Goal: Find specific page/section: Find specific page/section

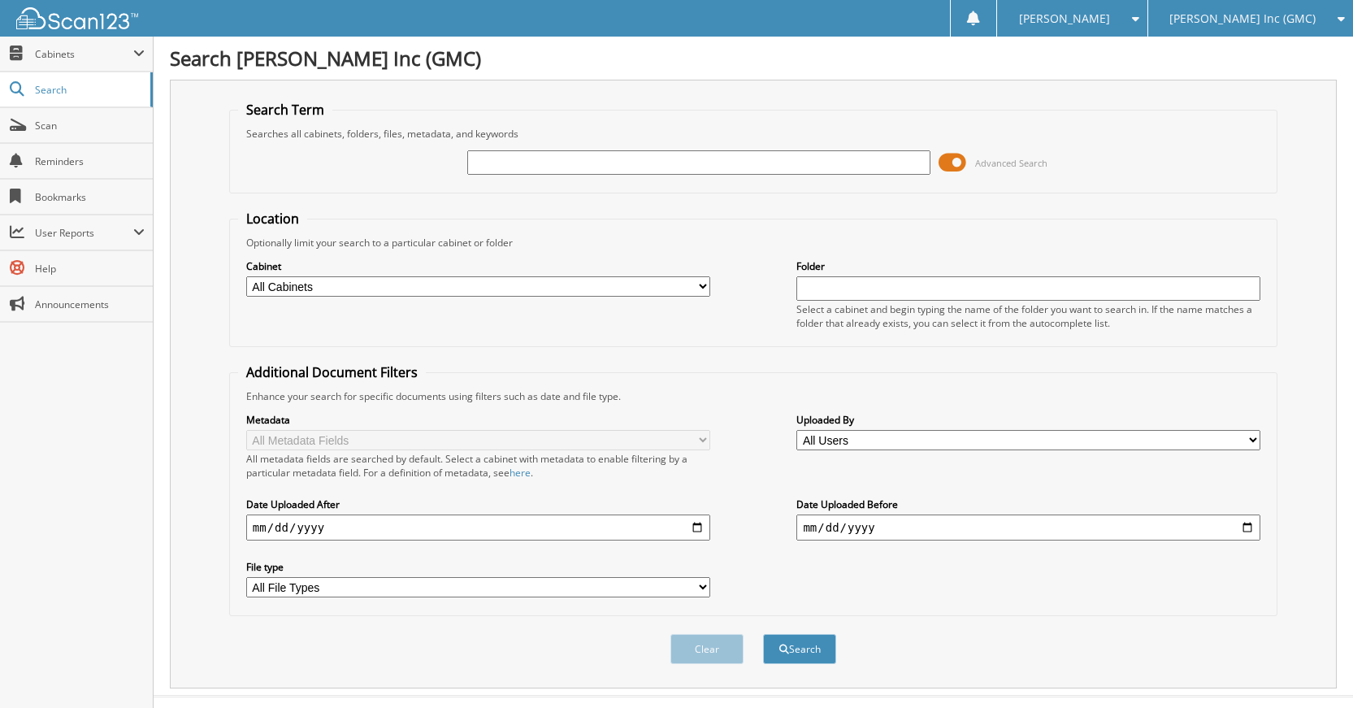
type input "c"
type input "C31173"
click at [763, 634] on button "Search" at bounding box center [799, 649] width 73 height 30
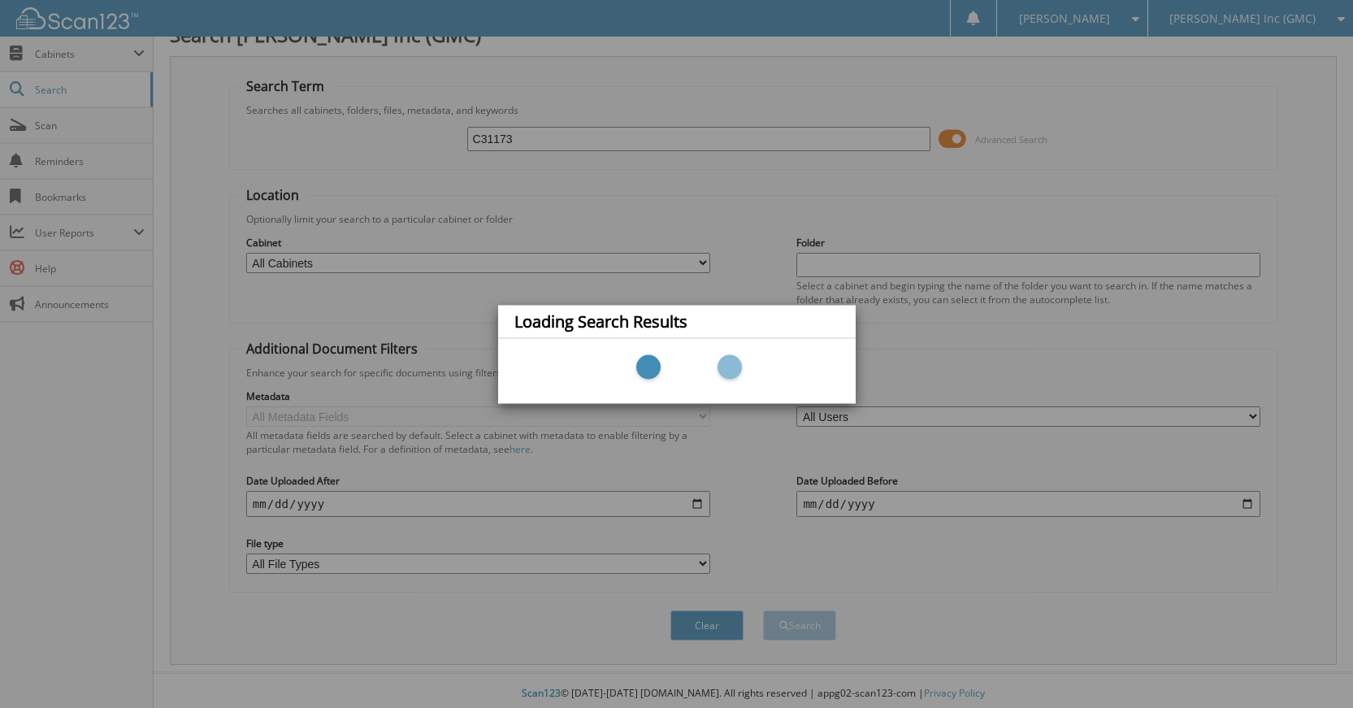
scroll to position [30, 0]
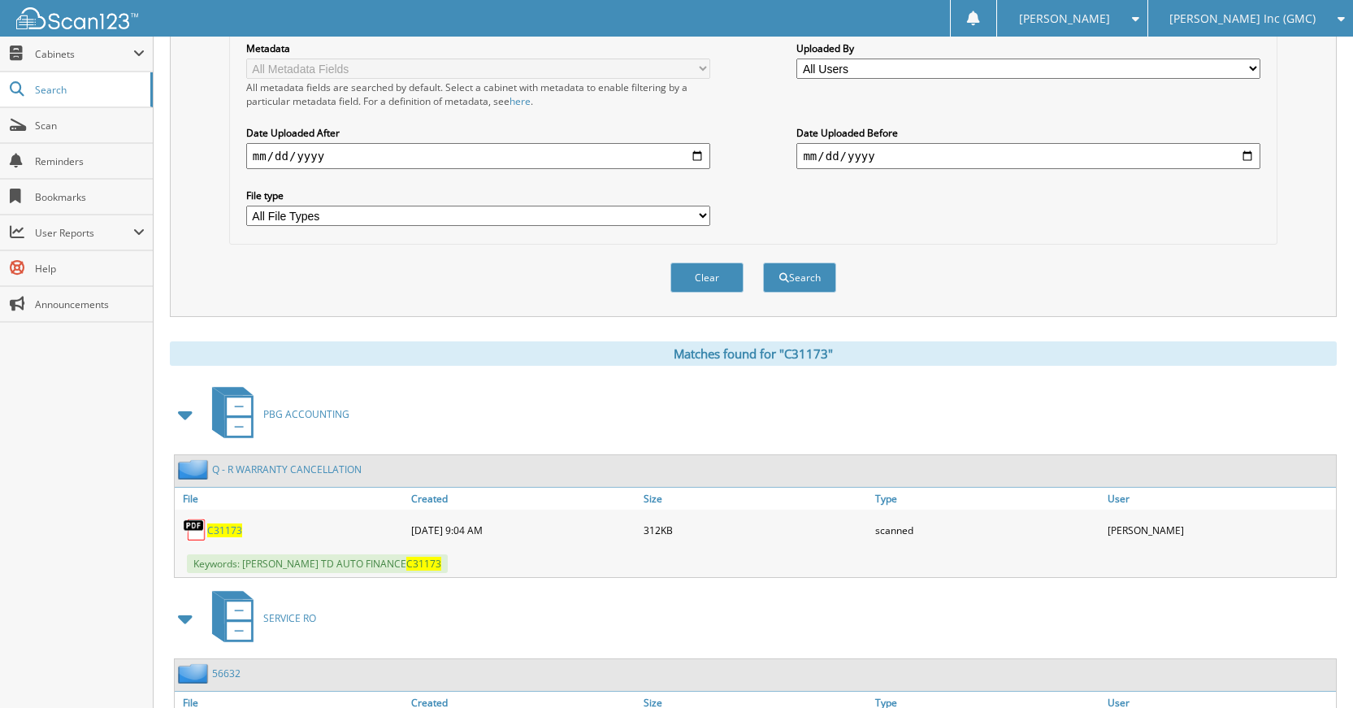
scroll to position [488, 0]
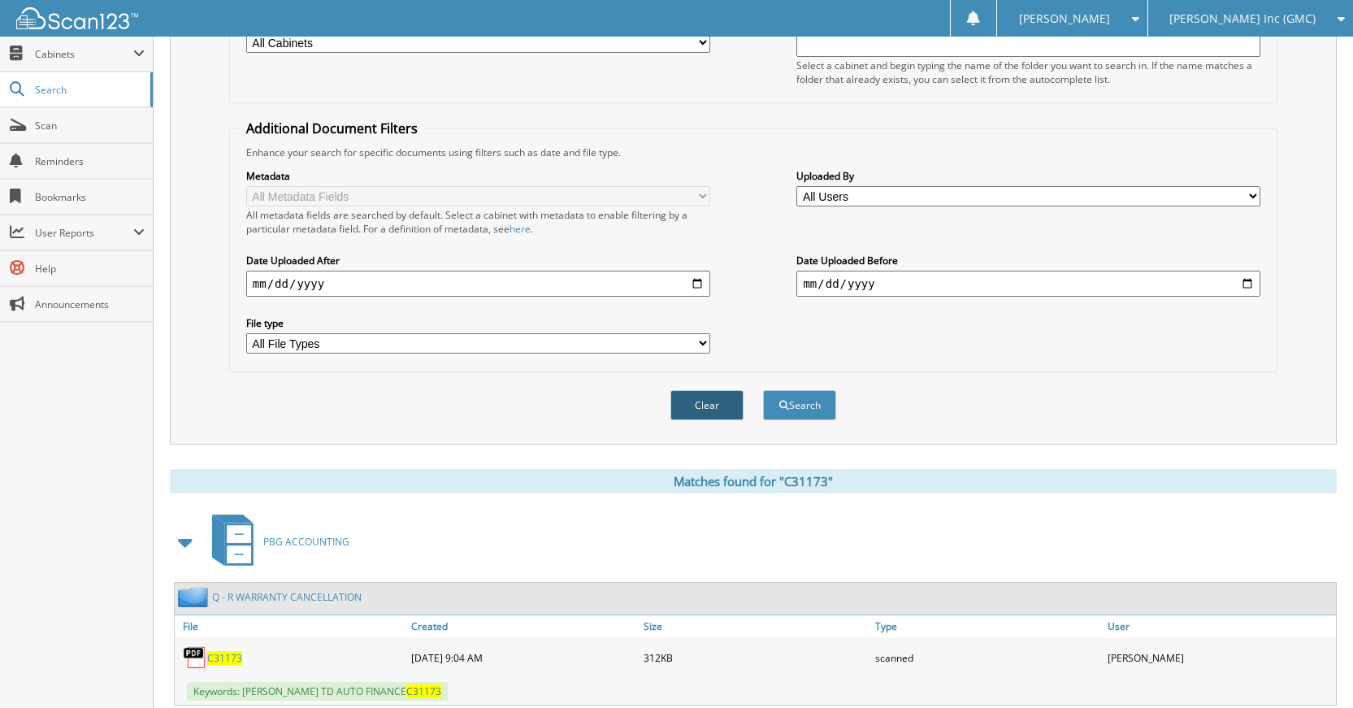
click at [715, 398] on button "Clear" at bounding box center [707, 405] width 73 height 30
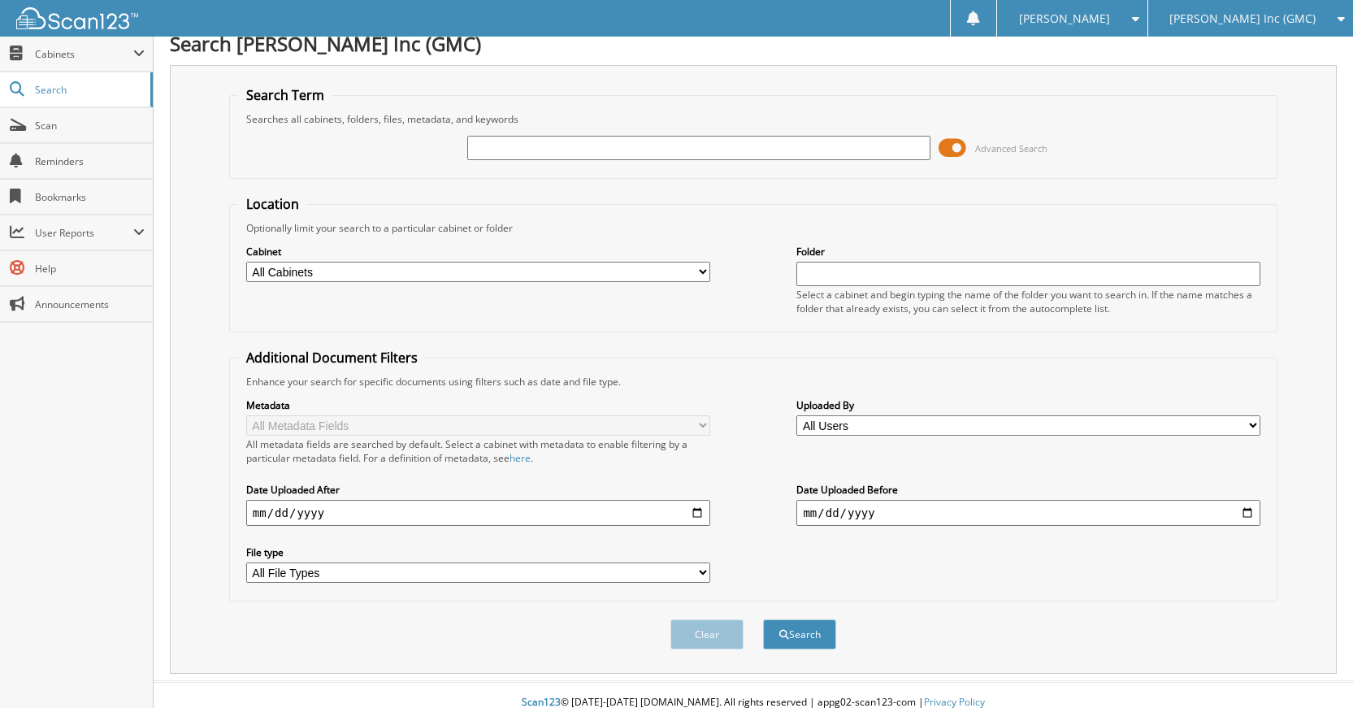
scroll to position [0, 0]
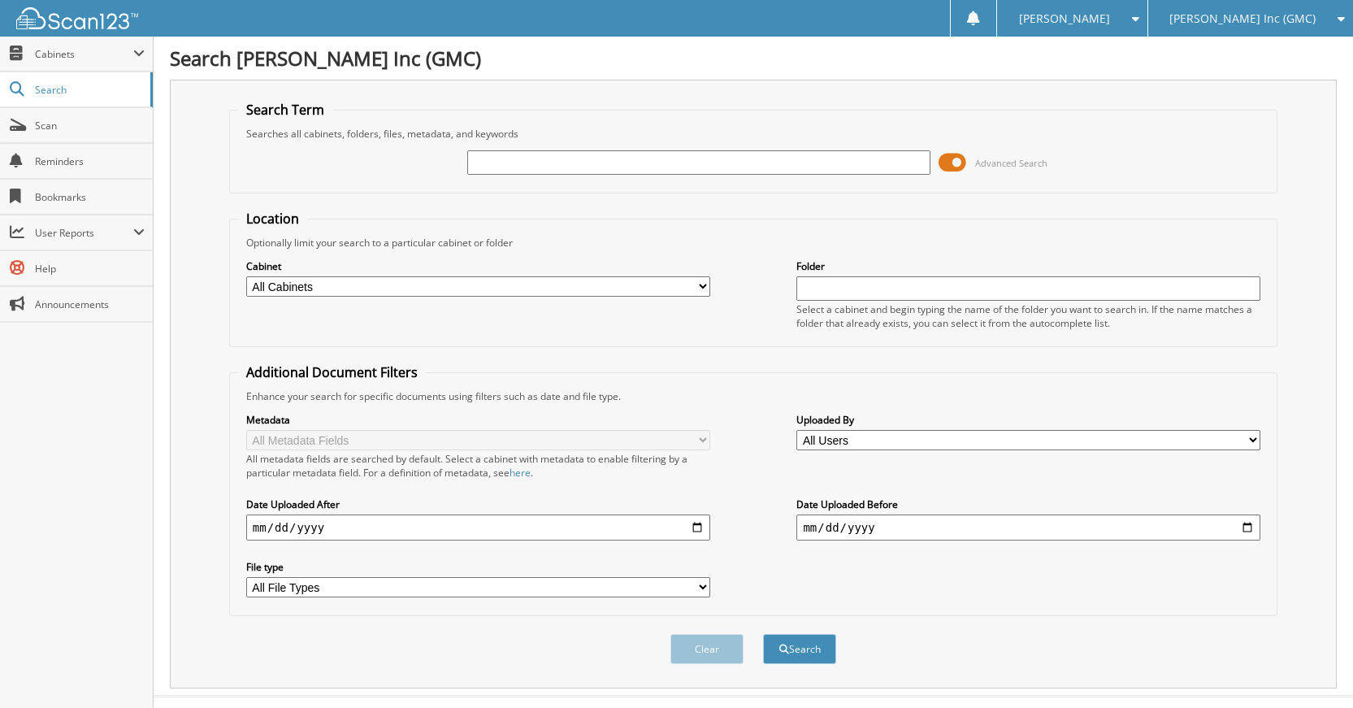
click at [690, 168] on input "text" at bounding box center [699, 162] width 464 height 24
type input "g78439a"
click at [763, 634] on button "Search" at bounding box center [799, 649] width 73 height 30
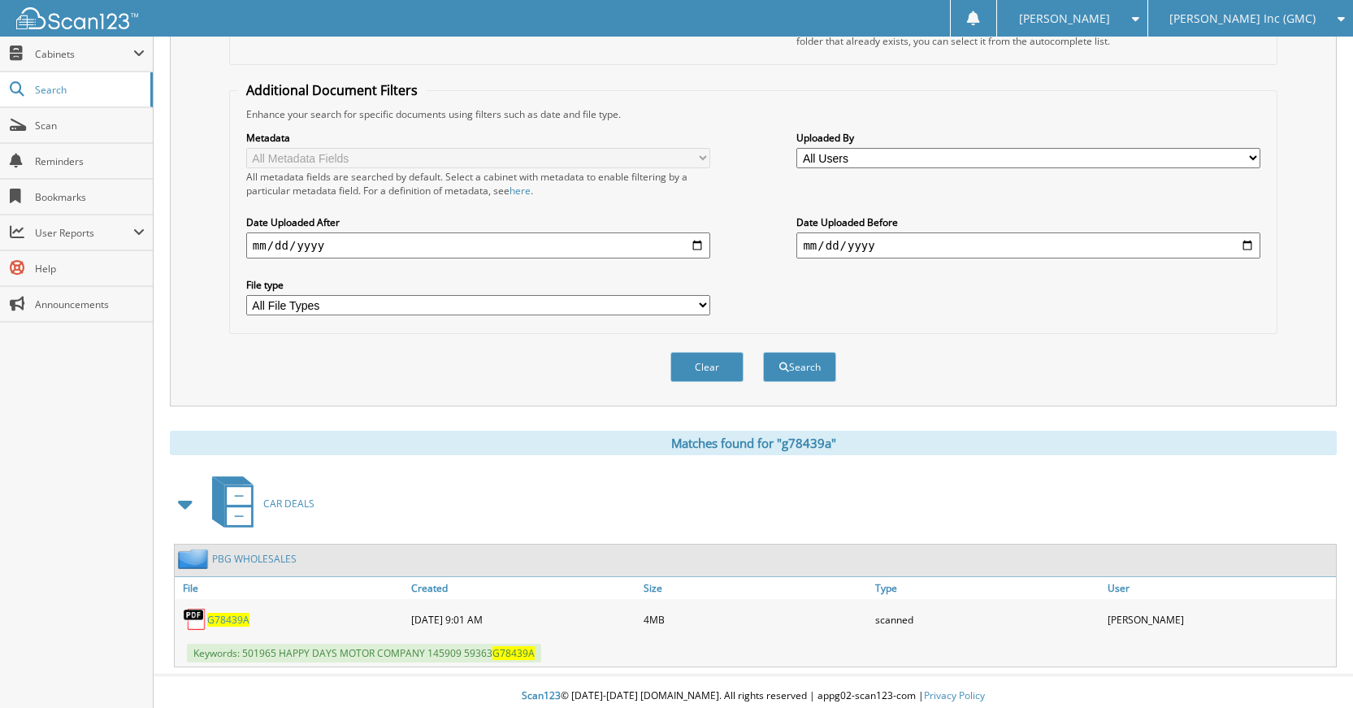
scroll to position [291, 0]
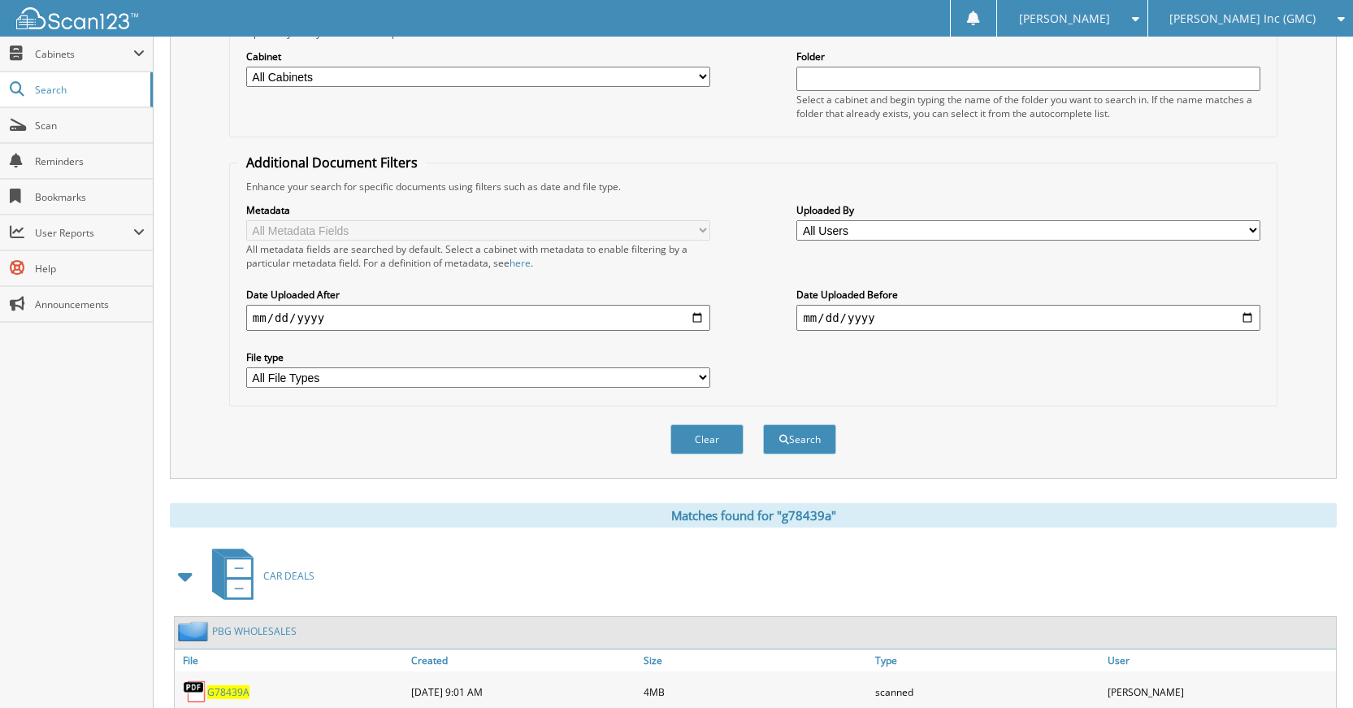
click at [711, 445] on button "Clear" at bounding box center [707, 439] width 73 height 30
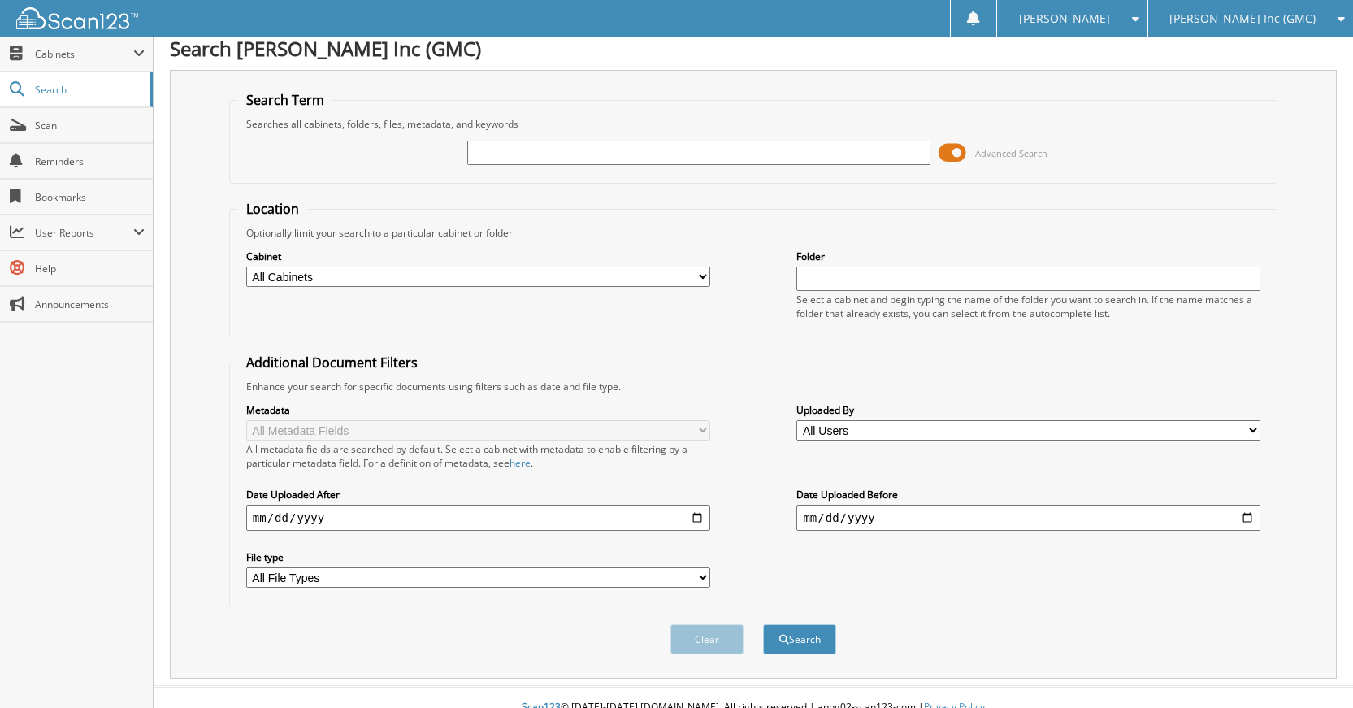
scroll to position [0, 0]
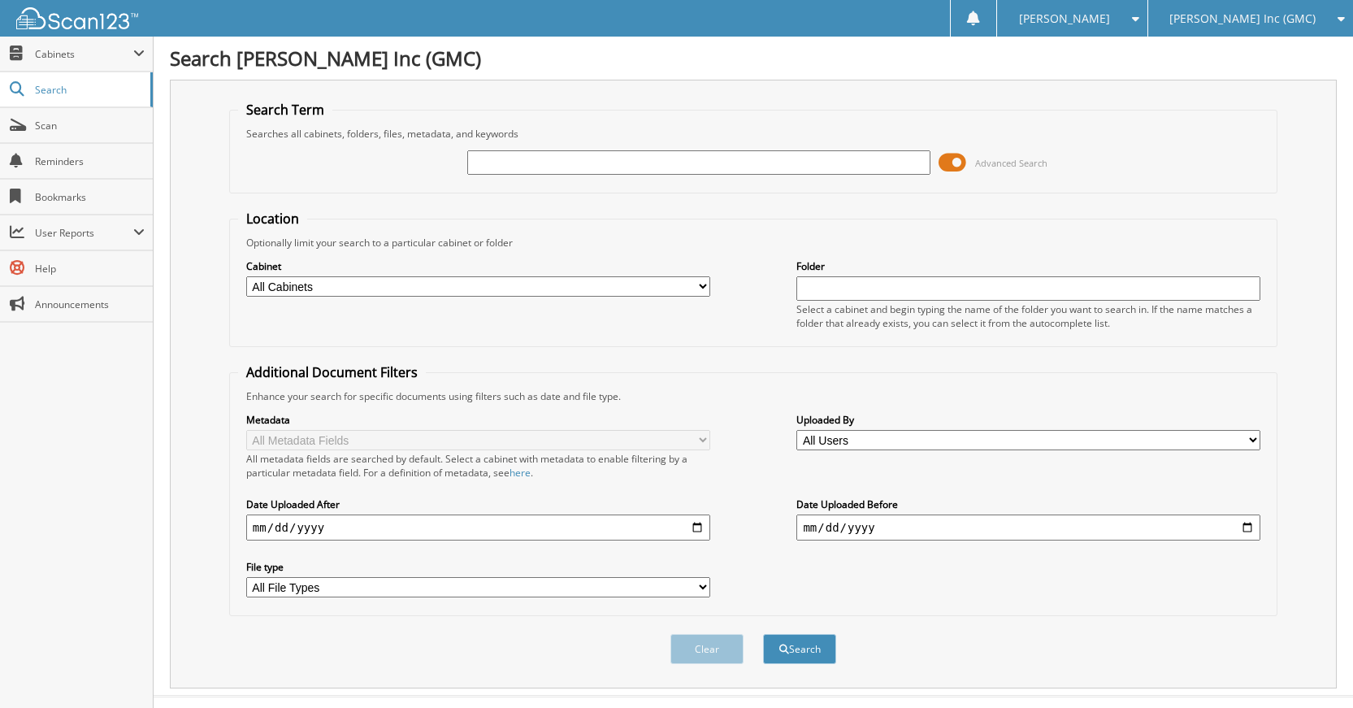
click at [1139, 11] on div "[PERSON_NAME]" at bounding box center [1072, 18] width 133 height 37
click at [1147, 86] on link "Logout" at bounding box center [1072, 79] width 150 height 28
